Goal: Task Accomplishment & Management: Use online tool/utility

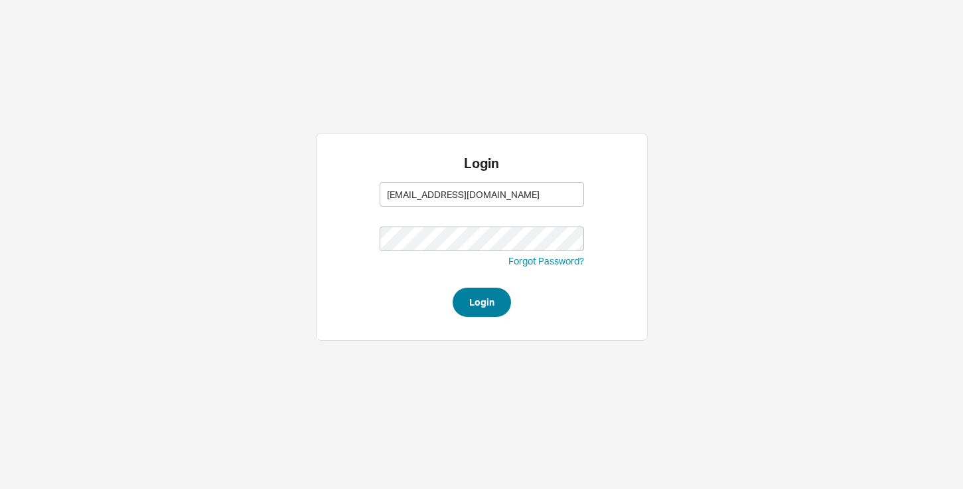
type input "[EMAIL_ADDRESS][DOMAIN_NAME]"
click at [481, 303] on button "Login" at bounding box center [482, 301] width 58 height 29
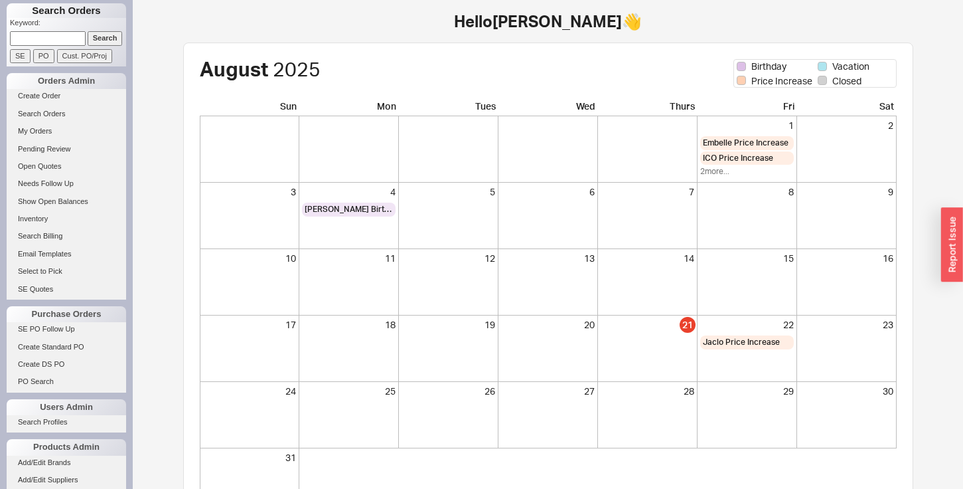
scroll to position [110, 0]
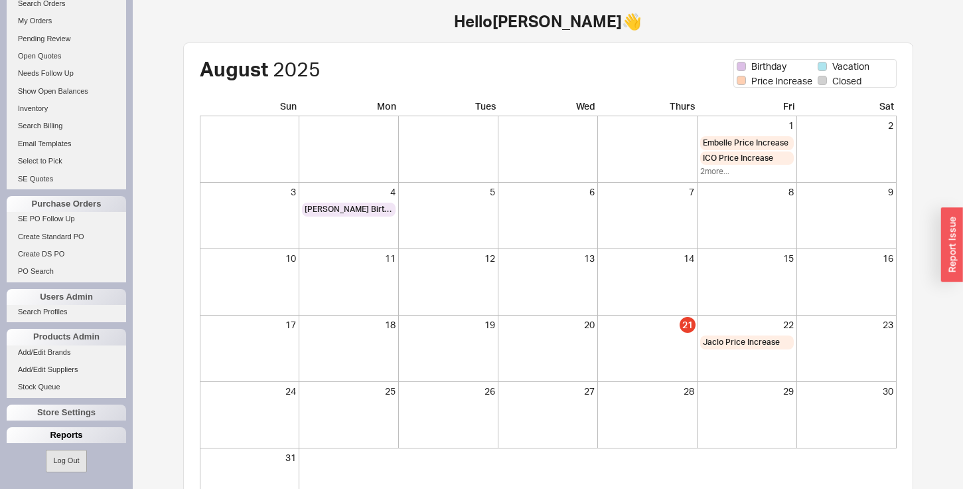
click at [35, 433] on div "Reports" at bounding box center [67, 435] width 120 height 16
click at [42, 466] on link "Total Sales Reports" at bounding box center [67, 468] width 120 height 14
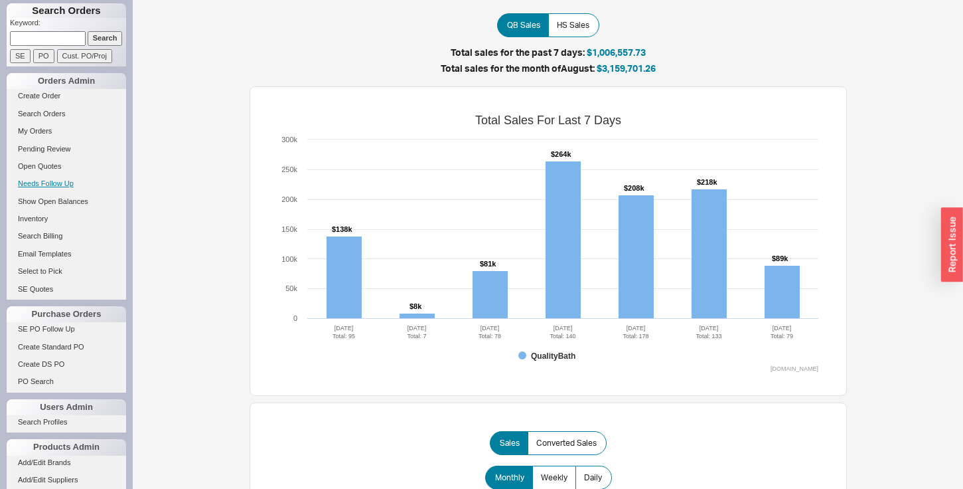
scroll to position [110, 0]
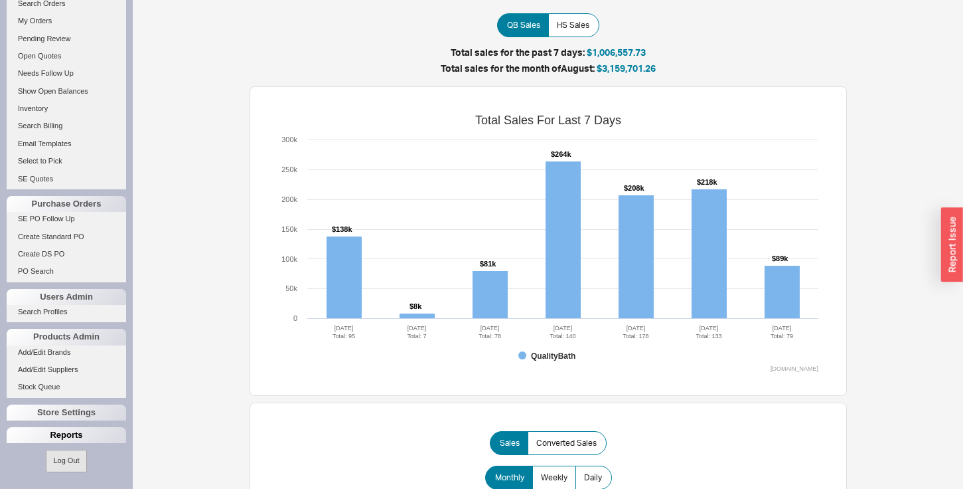
click at [42, 430] on div "Reports" at bounding box center [67, 435] width 120 height 16
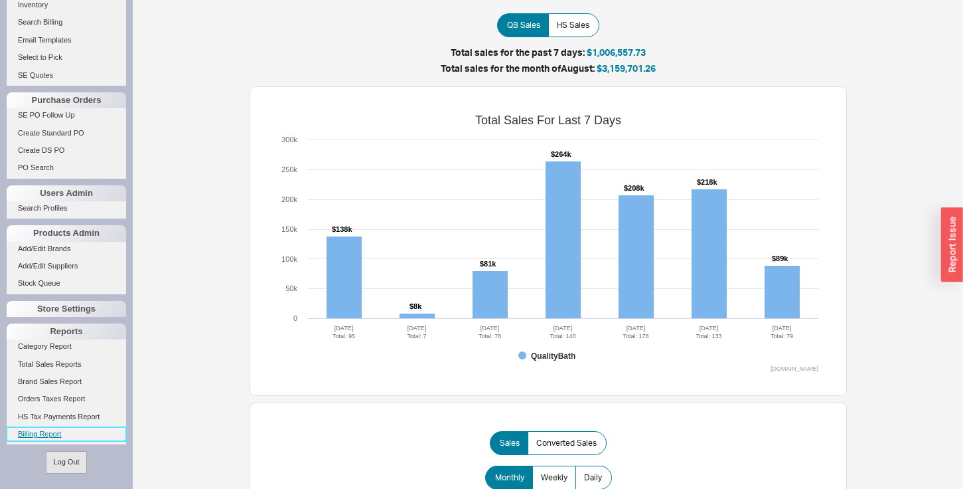
click at [37, 432] on link "Billing Report" at bounding box center [67, 434] width 120 height 14
